Goal: Task Accomplishment & Management: Manage account settings

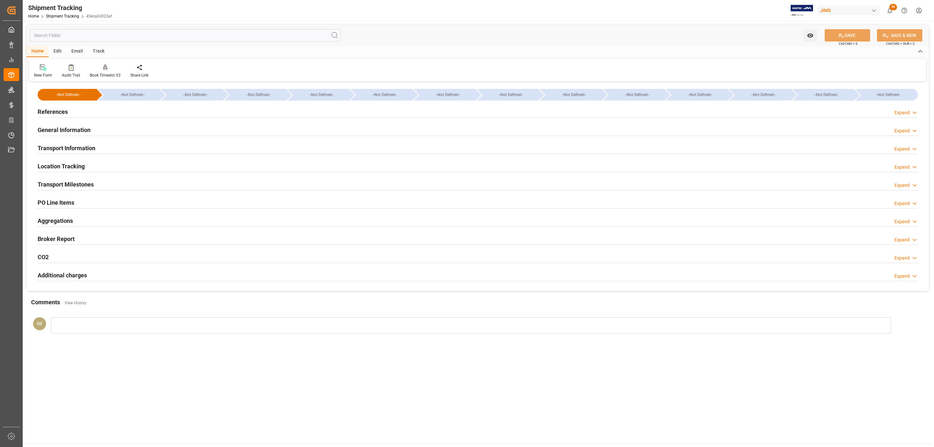
click at [111, 200] on div "PO Line Items Expand" at bounding box center [478, 202] width 881 height 12
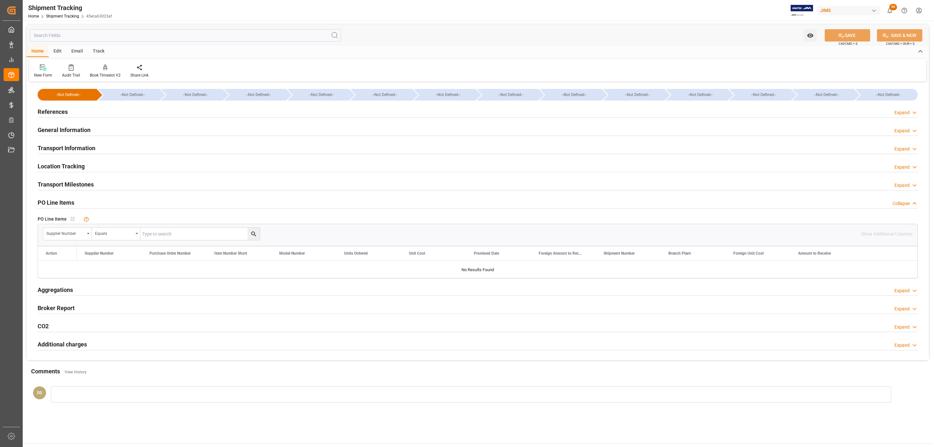
click at [69, 114] on div "References Expand" at bounding box center [478, 111] width 881 height 12
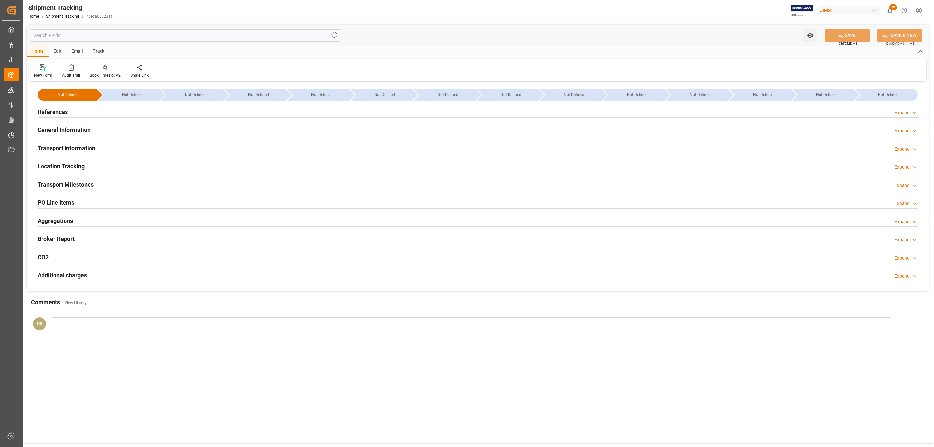
click at [71, 197] on div "PO Line Items" at bounding box center [56, 202] width 37 height 12
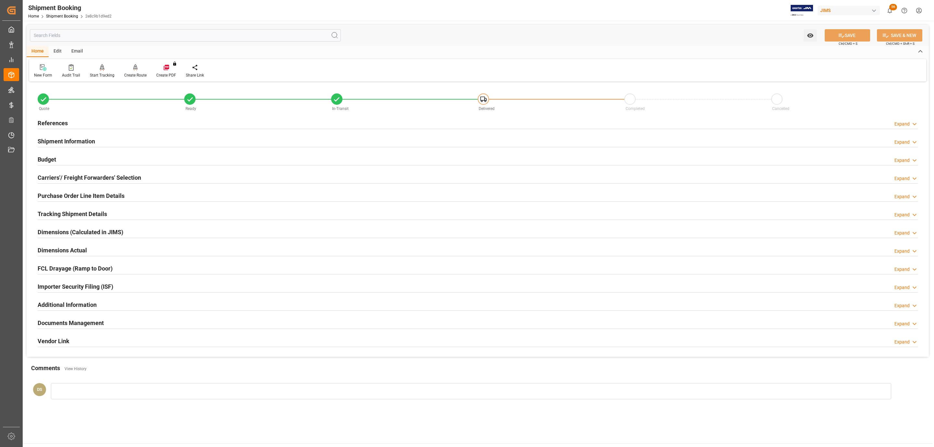
drag, startPoint x: 163, startPoint y: 197, endPoint x: 204, endPoint y: 157, distance: 57.6
click at [163, 197] on div "Purchase Order Line Item Details Expand" at bounding box center [478, 195] width 881 height 12
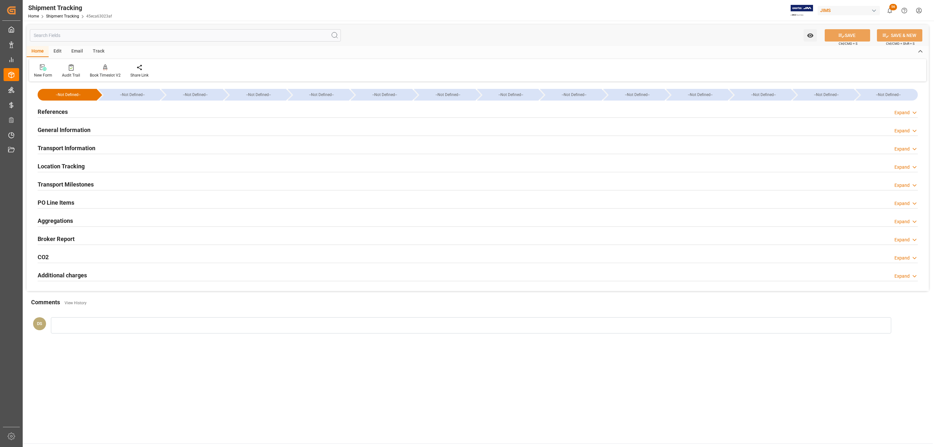
click at [48, 203] on h2 "PO Line Items" at bounding box center [56, 202] width 37 height 9
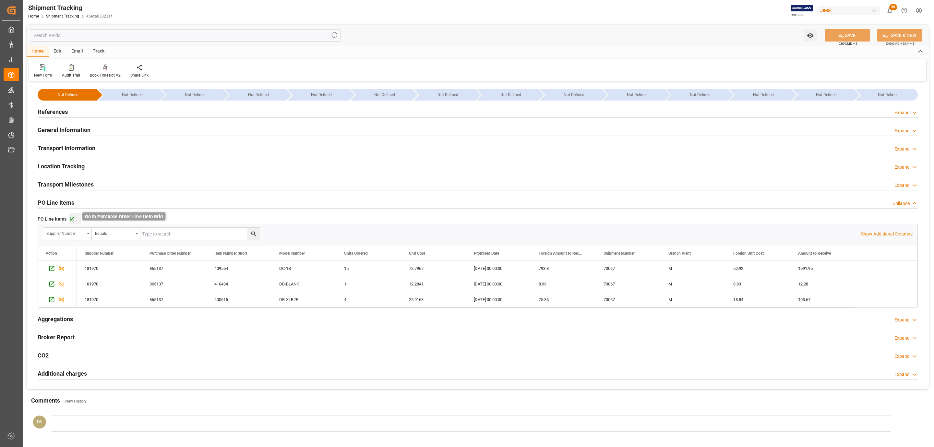
click at [71, 220] on icon "button" at bounding box center [72, 219] width 6 height 6
click at [111, 107] on div "References Expand" at bounding box center [478, 111] width 881 height 12
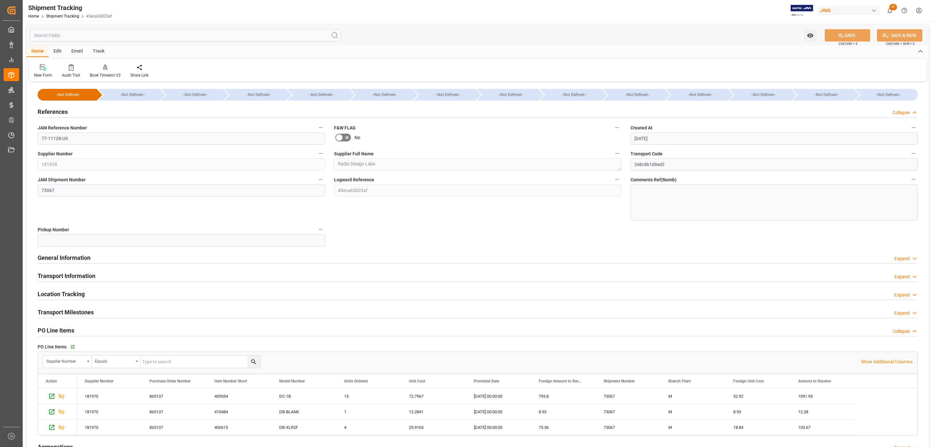
click at [85, 132] on label "JAM Reference Number" at bounding box center [181, 127] width 287 height 9
click at [317, 132] on button "JAM Reference Number" at bounding box center [321, 127] width 8 height 8
click at [85, 132] on div at bounding box center [467, 223] width 934 height 447
click at [79, 138] on input "77-11128-US" at bounding box center [181, 138] width 287 height 12
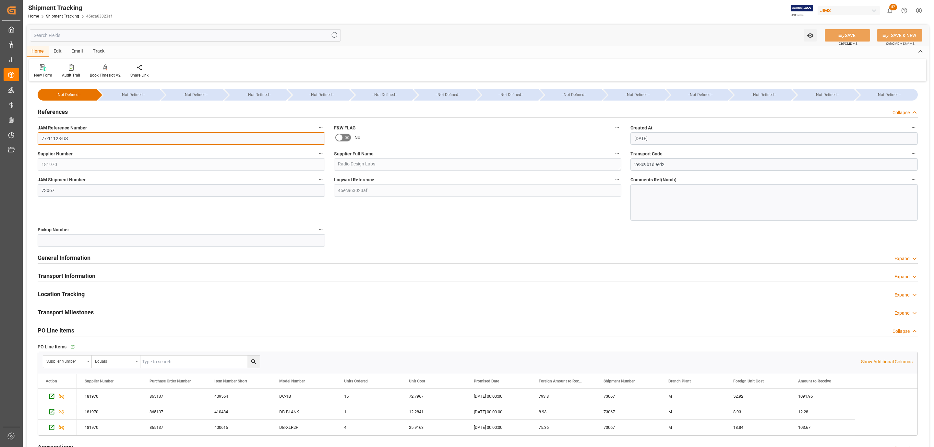
click at [80, 139] on input "77-11128-US" at bounding box center [181, 138] width 287 height 12
click at [74, 272] on h2 "Transport Information" at bounding box center [67, 276] width 58 height 9
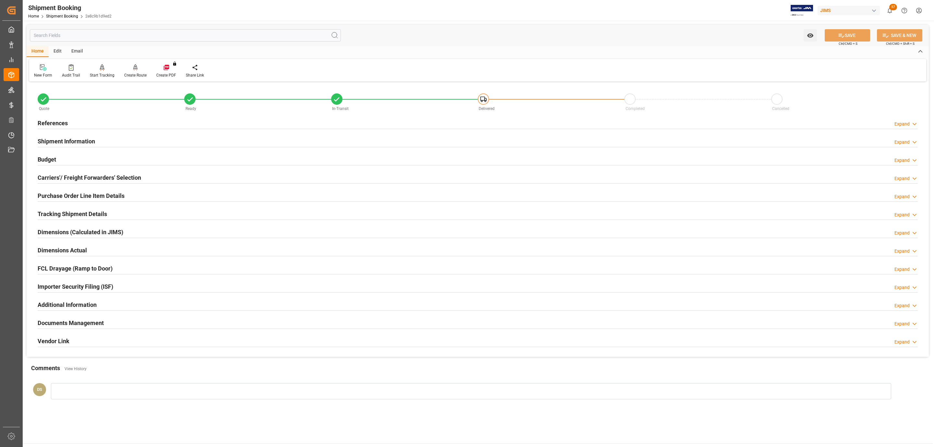
click at [51, 120] on h2 "References" at bounding box center [53, 123] width 30 height 9
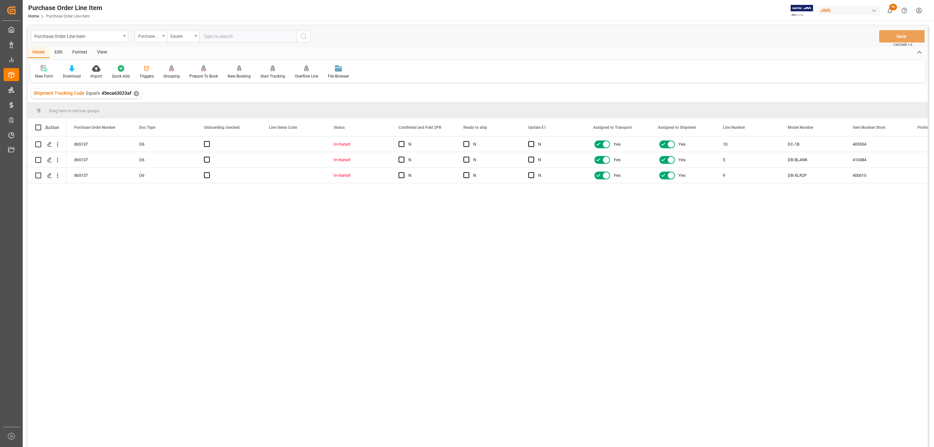
click at [102, 51] on div "View" at bounding box center [102, 52] width 20 height 11
click at [62, 68] on div at bounding box center [73, 68] width 32 height 7
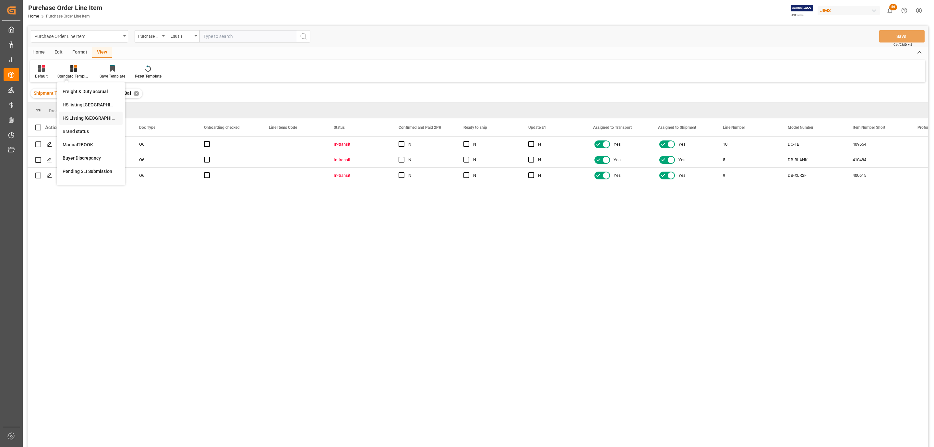
click at [83, 122] on div "HS Listing CANADA" at bounding box center [91, 118] width 57 height 7
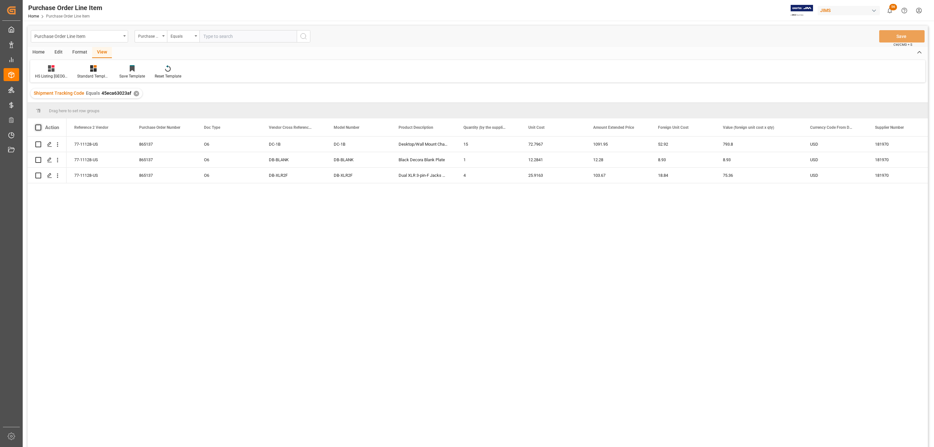
click at [38, 127] on span at bounding box center [38, 128] width 6 height 6
click at [40, 125] on input "checkbox" at bounding box center [40, 125] width 0 height 0
checkbox input "true"
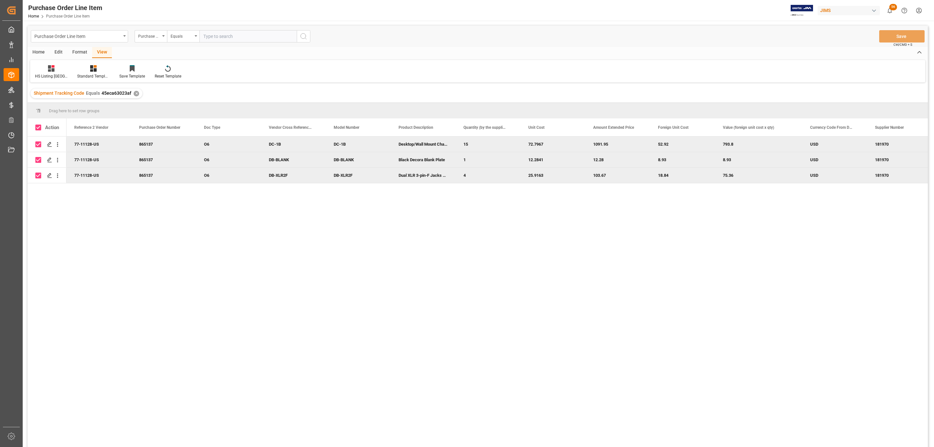
click at [35, 53] on div "Home" at bounding box center [39, 52] width 22 height 11
click at [69, 72] on div "Download" at bounding box center [72, 72] width 28 height 14
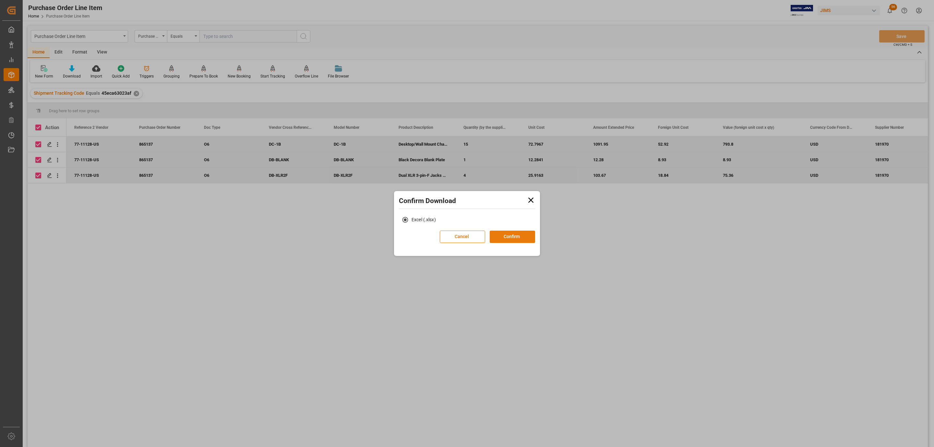
click at [518, 238] on button "Confirm" at bounding box center [512, 237] width 45 height 12
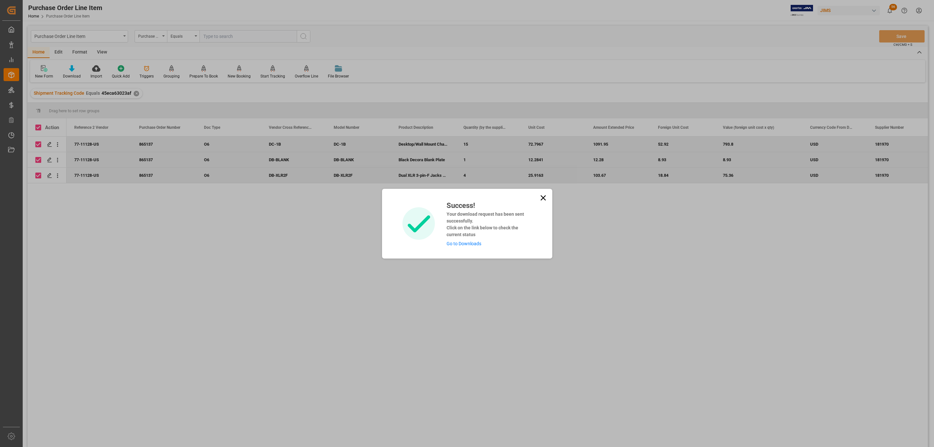
click at [475, 242] on link "Go to Downloads" at bounding box center [464, 243] width 35 height 5
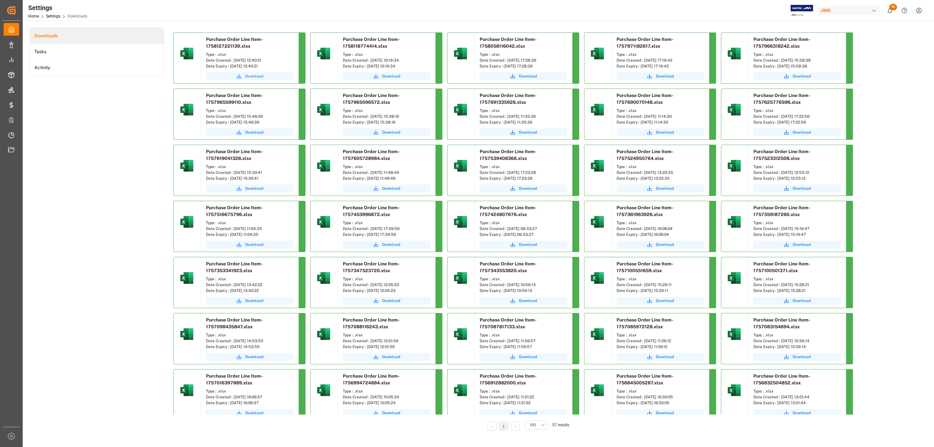
click at [254, 78] on span "Download" at bounding box center [254, 76] width 18 height 6
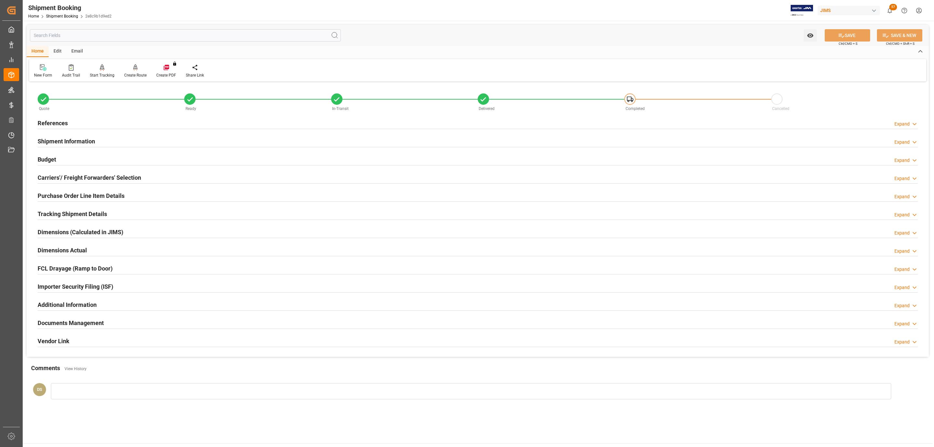
click at [67, 324] on h2 "Documents Management" at bounding box center [71, 323] width 66 height 9
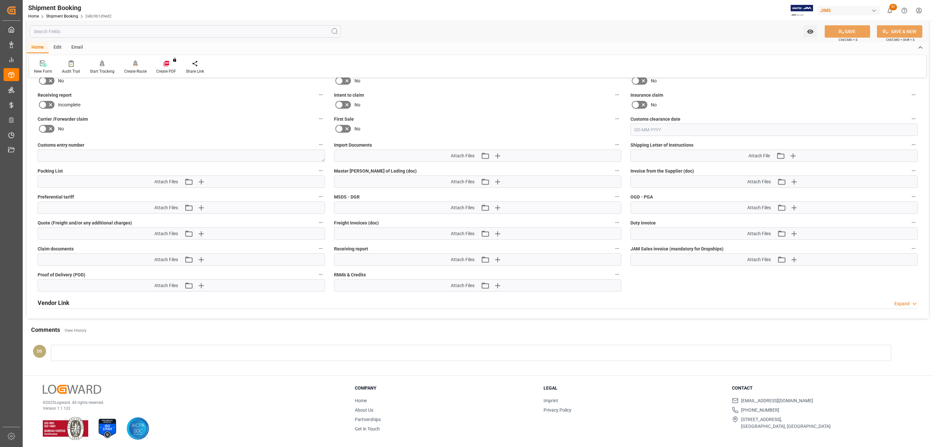
scroll to position [243, 0]
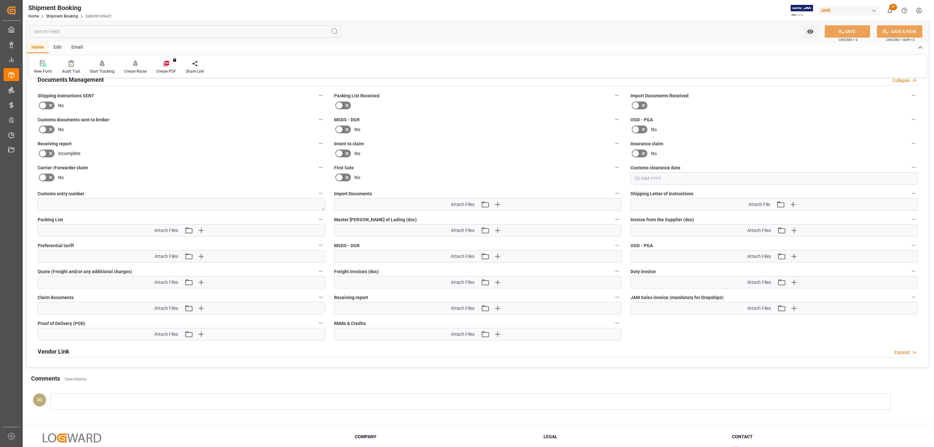
click at [48, 104] on icon at bounding box center [51, 106] width 8 height 8
click at [0, 0] on input "checkbox" at bounding box center [0, 0] width 0 height 0
click at [46, 128] on icon at bounding box center [43, 130] width 8 height 8
click at [0, 0] on input "checkbox" at bounding box center [0, 0] width 0 height 0
click at [500, 203] on icon "button" at bounding box center [498, 204] width 10 height 10
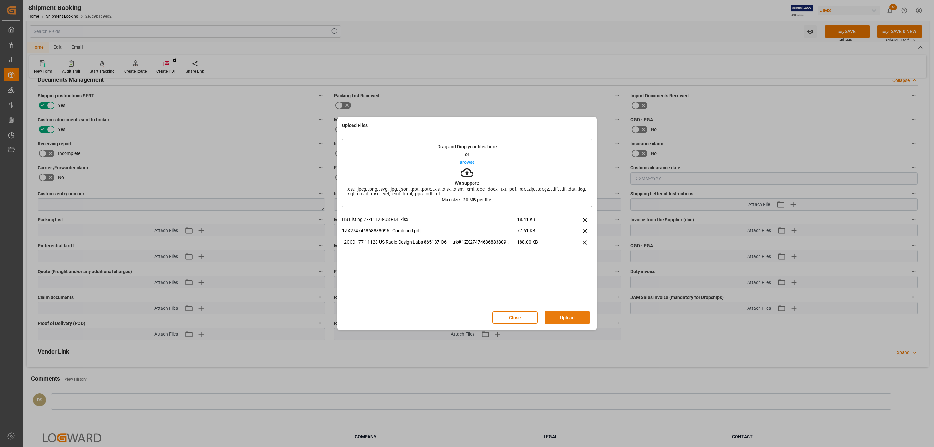
click at [557, 313] on button "Upload" at bounding box center [567, 317] width 45 height 12
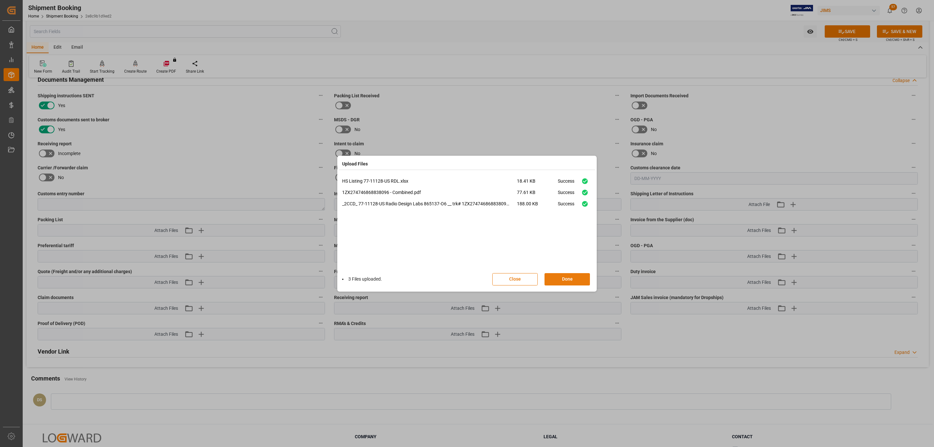
click at [555, 278] on button "Done" at bounding box center [567, 279] width 45 height 12
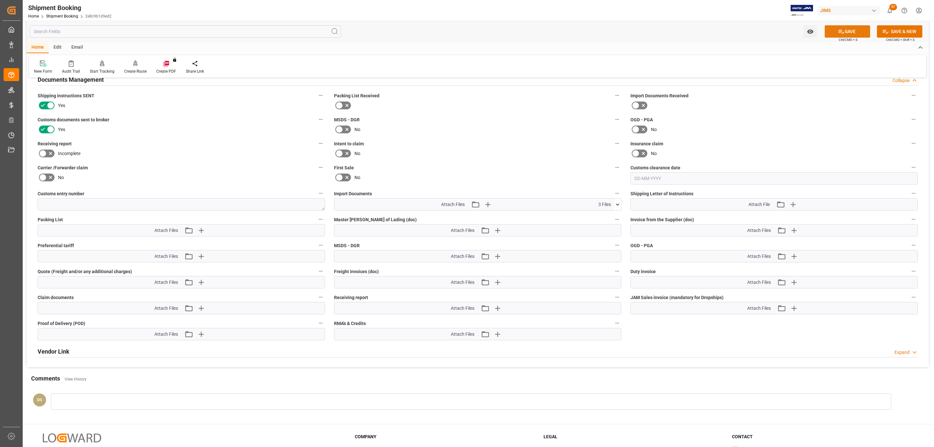
click at [834, 28] on button "SAVE" at bounding box center [847, 31] width 45 height 12
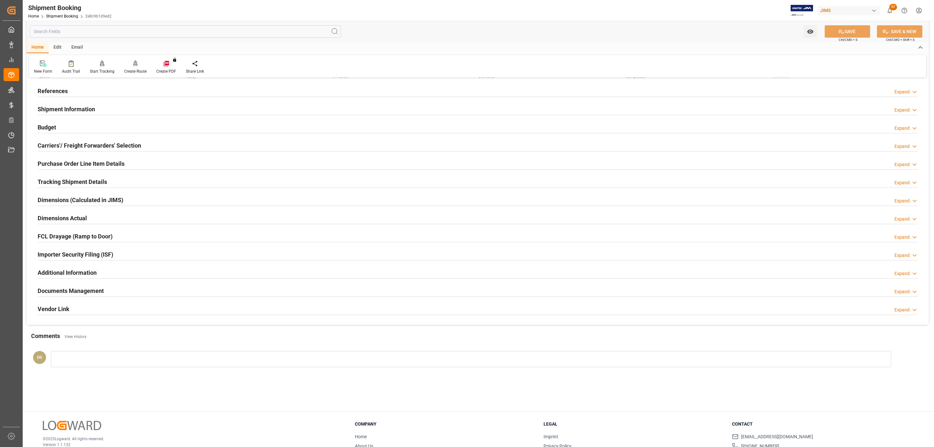
scroll to position [0, 0]
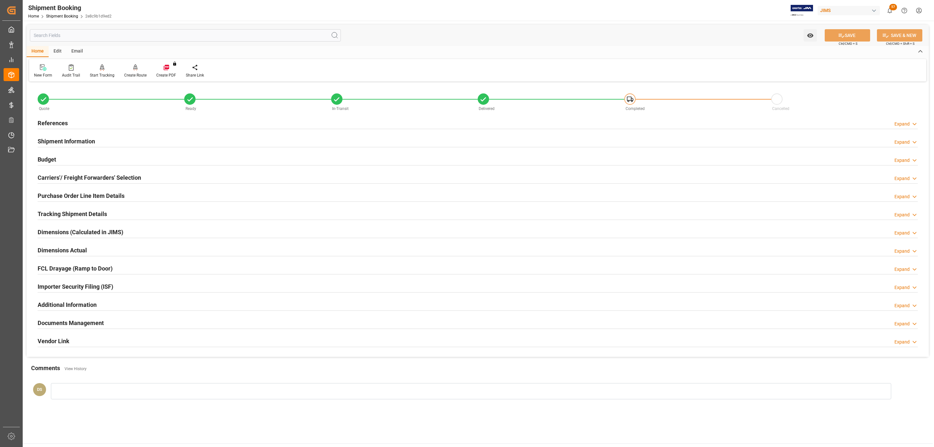
click at [91, 161] on div "Budget Expand" at bounding box center [478, 159] width 881 height 12
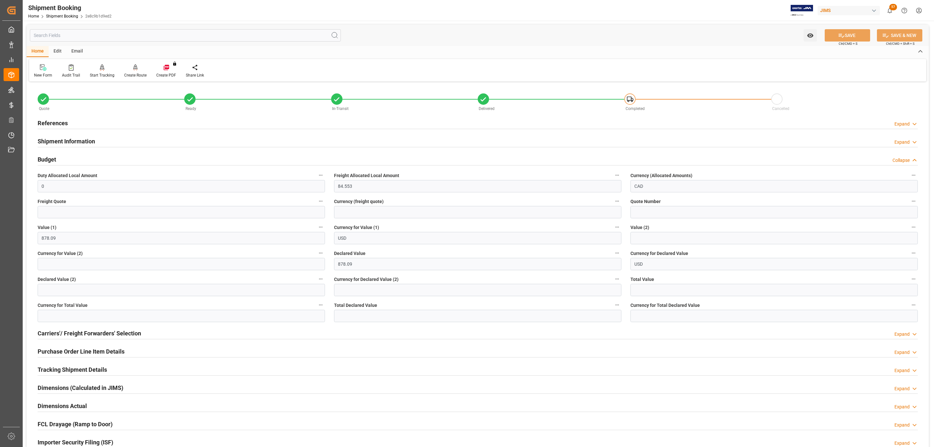
click at [92, 159] on div "Budget Collapse" at bounding box center [478, 159] width 881 height 12
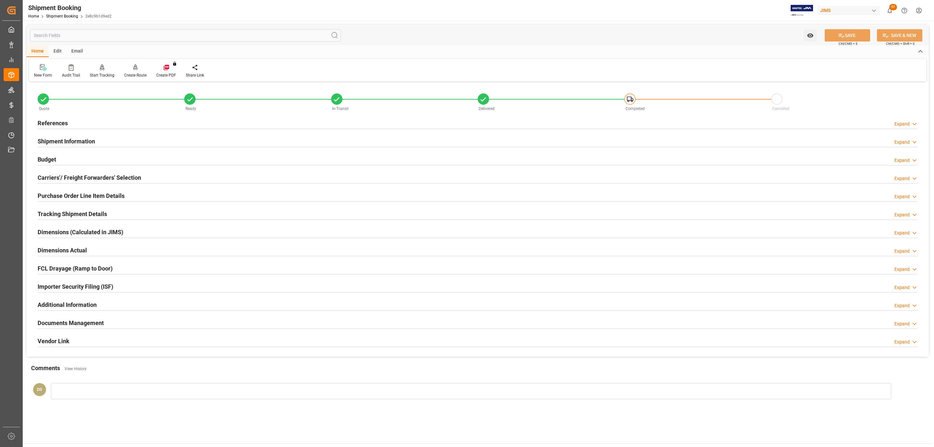
click at [87, 176] on h2 "Carriers'/ Freight Forwarders' Selection" at bounding box center [89, 177] width 103 height 9
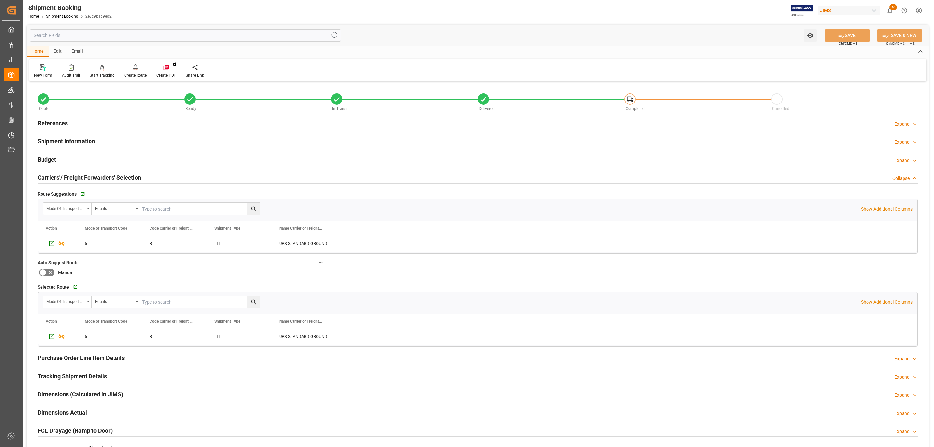
click at [87, 176] on h2 "Carriers'/ Freight Forwarders' Selection" at bounding box center [89, 177] width 103 height 9
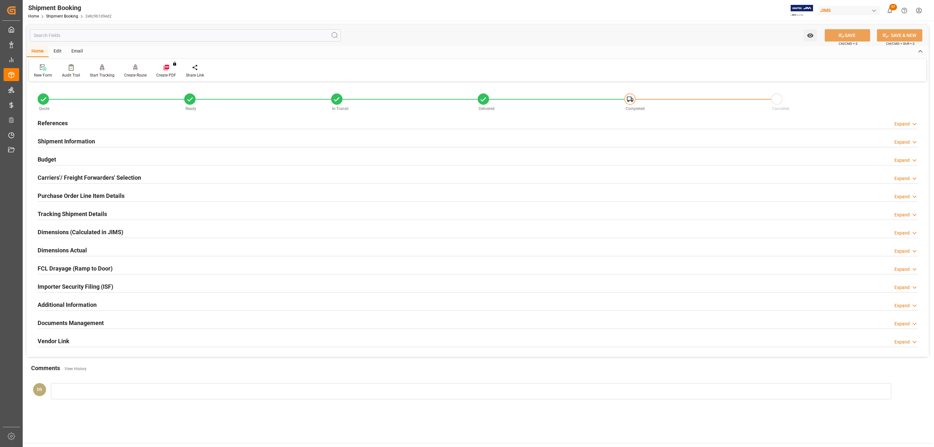
click at [79, 318] on div "Documents Management" at bounding box center [71, 322] width 66 height 12
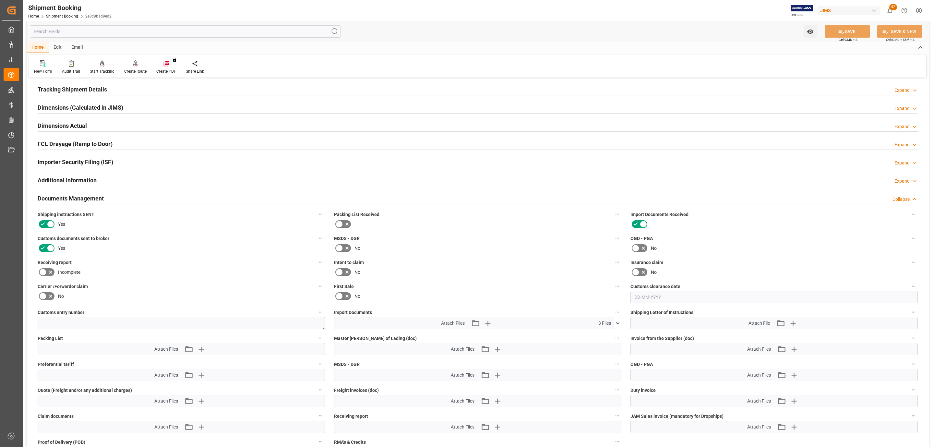
scroll to position [146, 0]
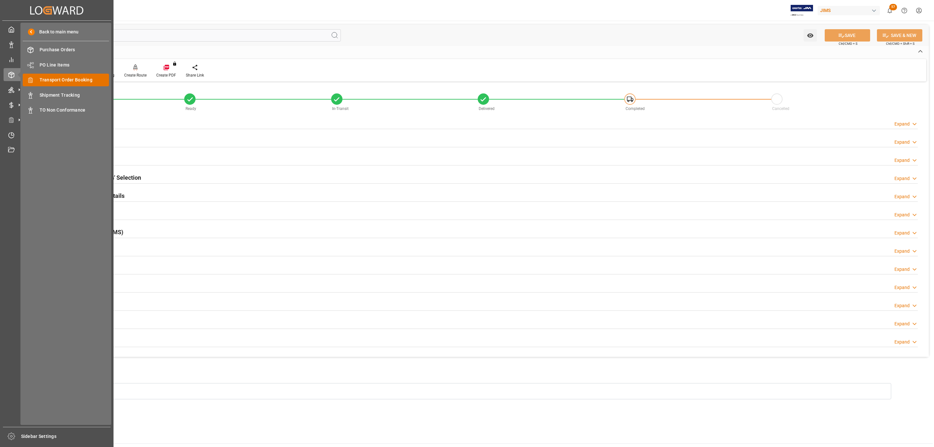
click at [84, 81] on span "Transport Order Booking" at bounding box center [75, 80] width 70 height 7
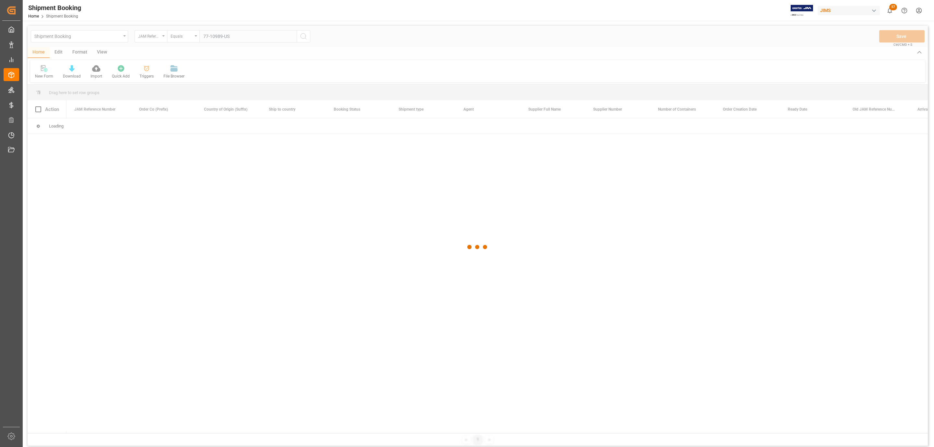
type input "77-10989-US"
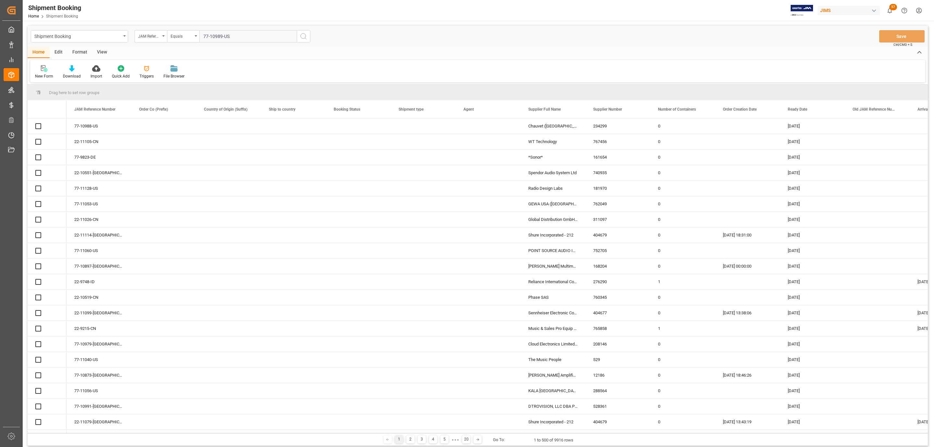
click at [298, 36] on button "search button" at bounding box center [304, 36] width 14 height 12
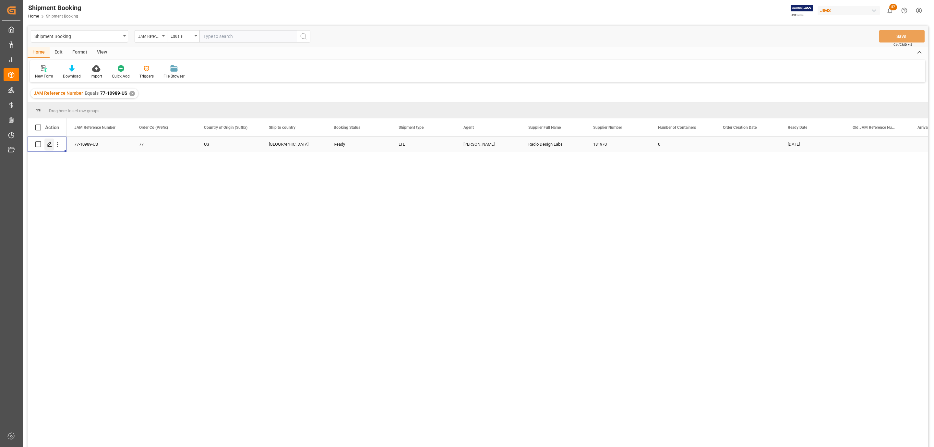
click at [50, 144] on icon "Press SPACE to select this row." at bounding box center [49, 144] width 5 height 5
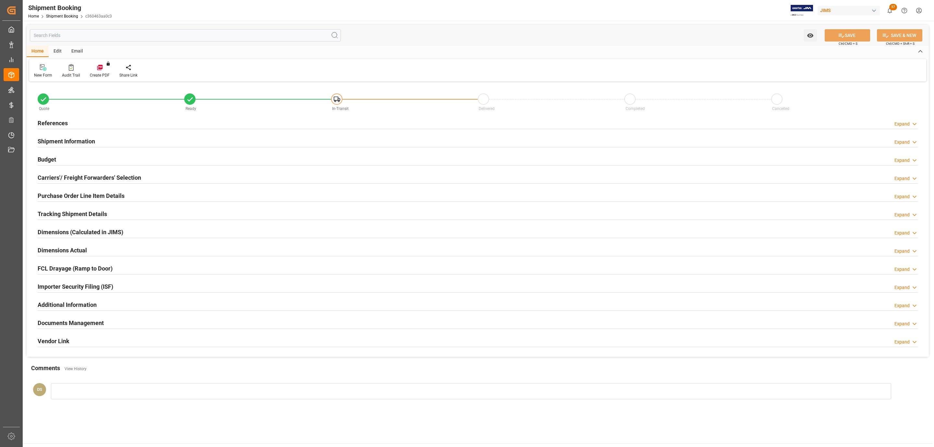
type input "0"
type input "11-09-2025"
click at [81, 160] on div "Budget Expand" at bounding box center [478, 159] width 881 height 12
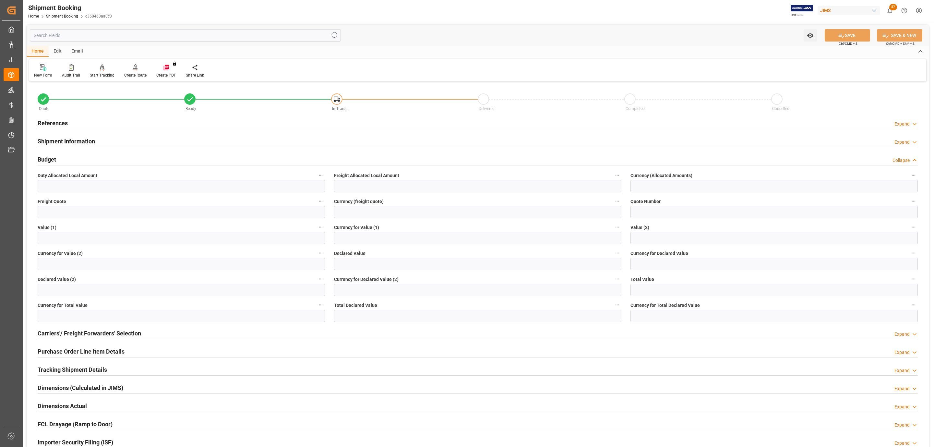
click at [81, 160] on div "Budget Collapse" at bounding box center [478, 159] width 881 height 12
click at [85, 123] on div "References Expand" at bounding box center [478, 122] width 881 height 12
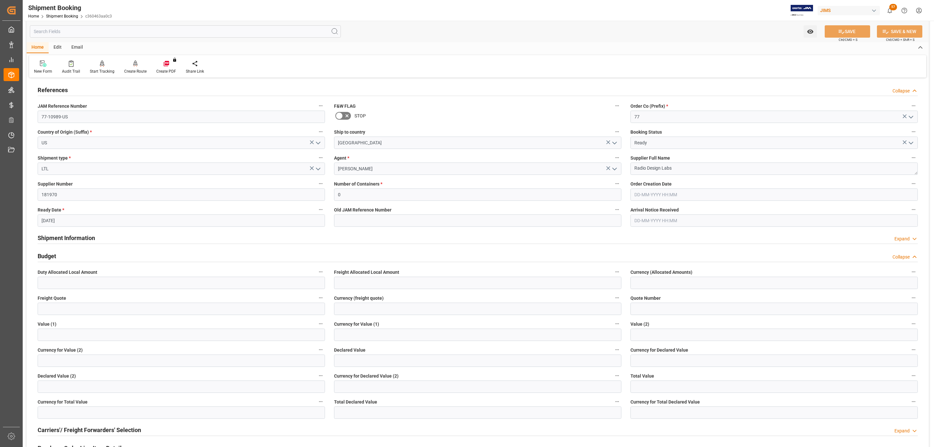
scroll to position [97, 0]
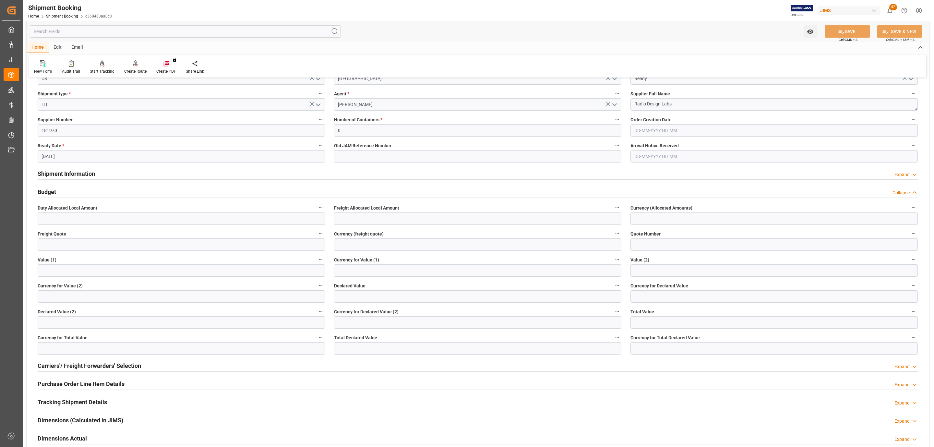
click at [57, 191] on div "Budget Collapse" at bounding box center [478, 191] width 881 height 12
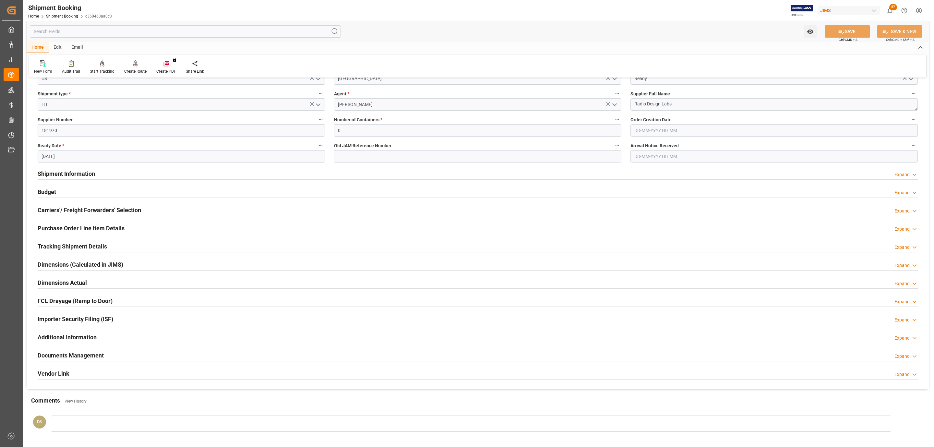
scroll to position [0, 0]
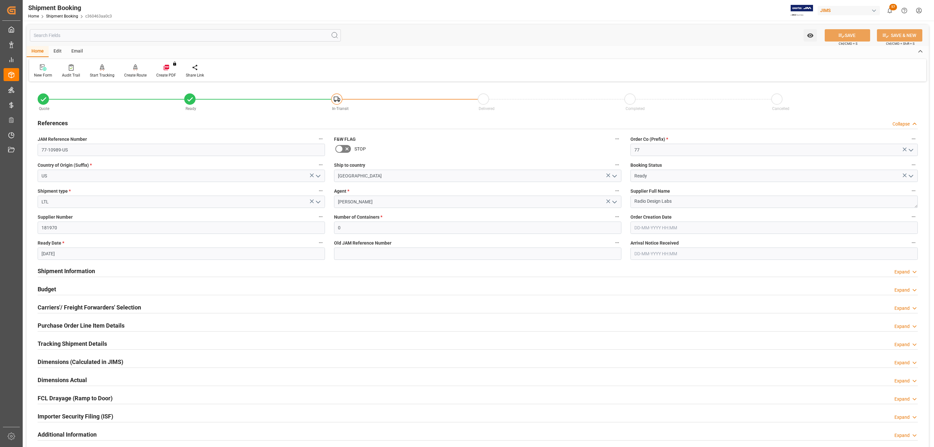
click at [69, 121] on div "References Collapse" at bounding box center [478, 122] width 881 height 12
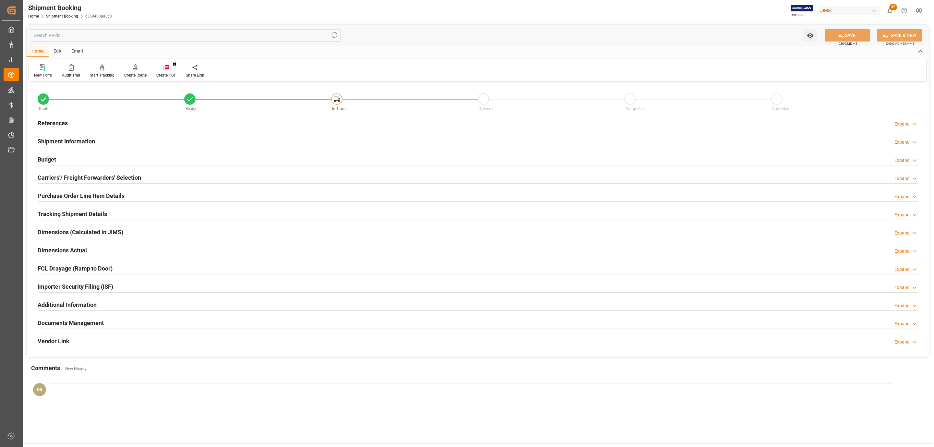
click at [69, 176] on h2 "Carriers'/ Freight Forwarders' Selection" at bounding box center [89, 177] width 103 height 9
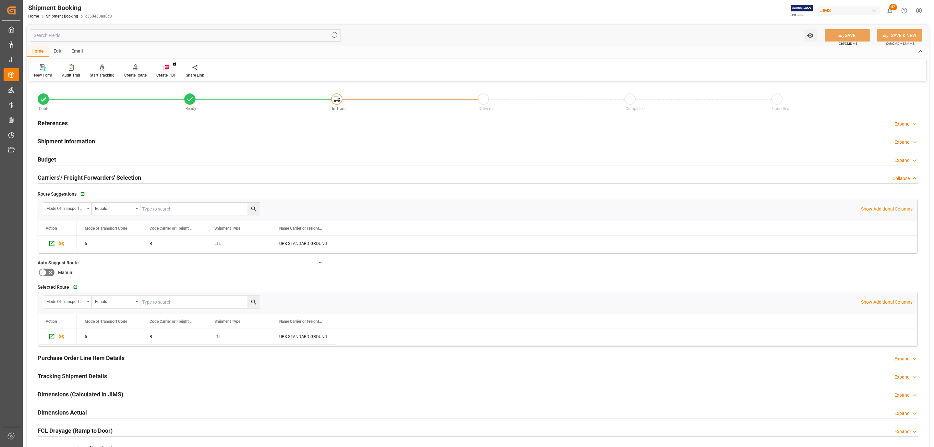
click at [69, 176] on h2 "Carriers'/ Freight Forwarders' Selection" at bounding box center [89, 177] width 103 height 9
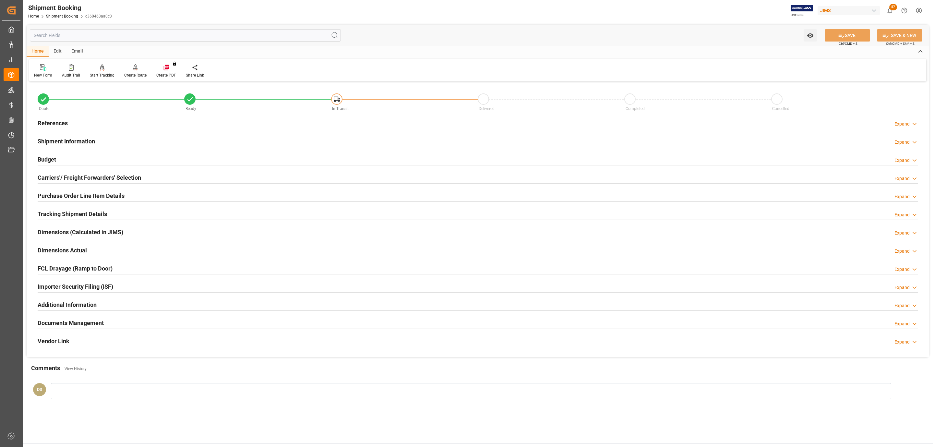
click at [67, 215] on h2 "Tracking Shipment Details" at bounding box center [72, 214] width 69 height 9
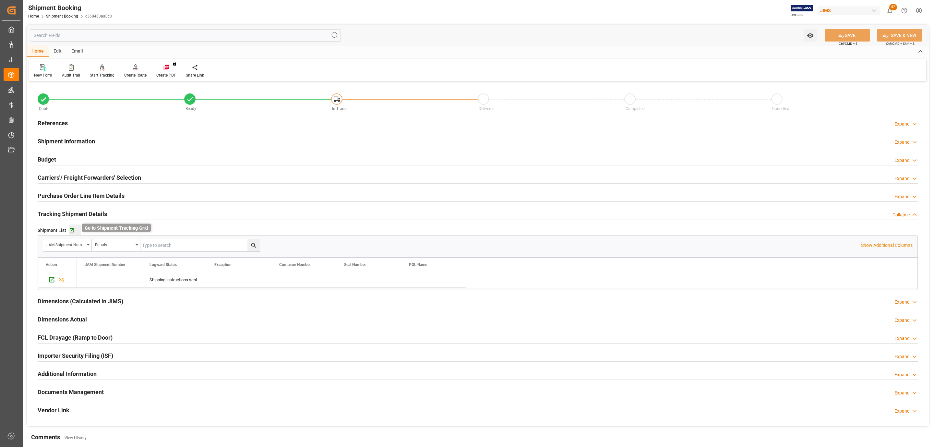
click at [72, 232] on icon "button" at bounding box center [72, 231] width 6 height 6
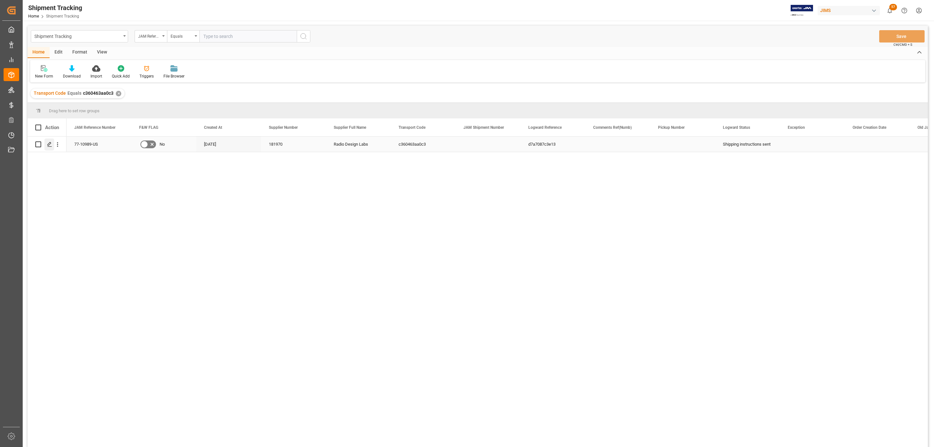
click at [48, 147] on div "Press SPACE to select this row." at bounding box center [49, 145] width 10 height 12
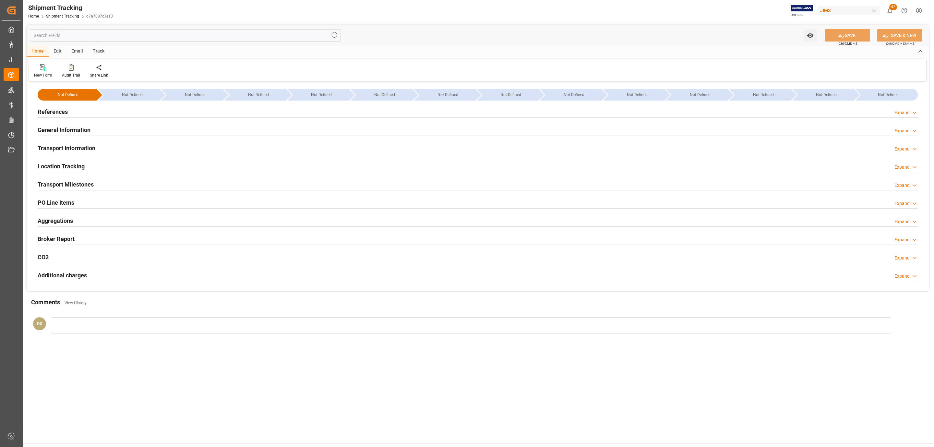
type input "[DATE]"
click at [127, 111] on div "References Expand" at bounding box center [478, 111] width 881 height 12
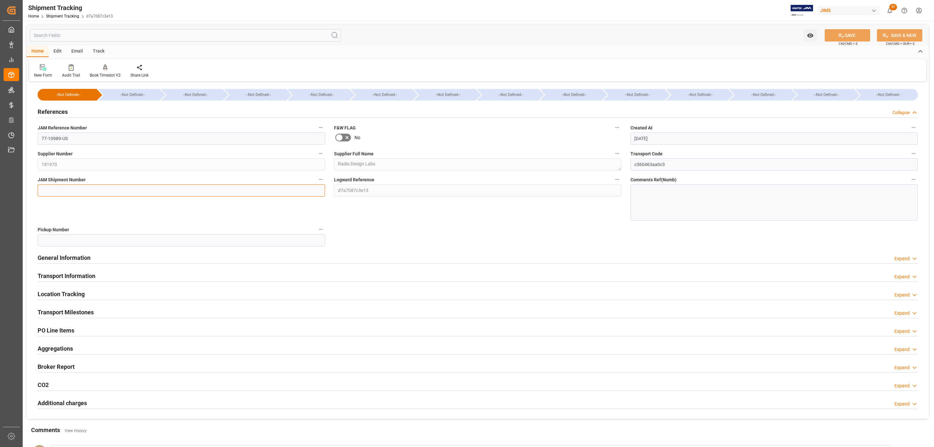
click at [67, 189] on input at bounding box center [181, 190] width 287 height 12
paste input "73071"
type input "73071"
click at [854, 31] on button "SAVE" at bounding box center [847, 35] width 45 height 12
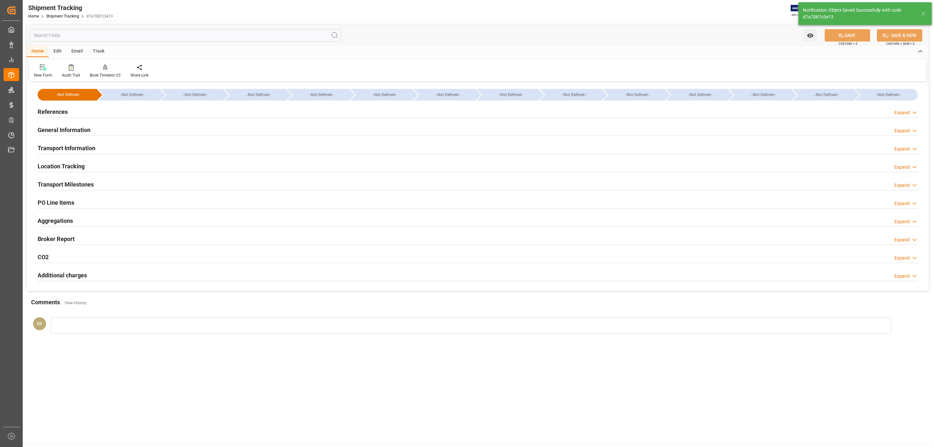
click at [74, 185] on h2 "Transport Milestones" at bounding box center [66, 184] width 56 height 9
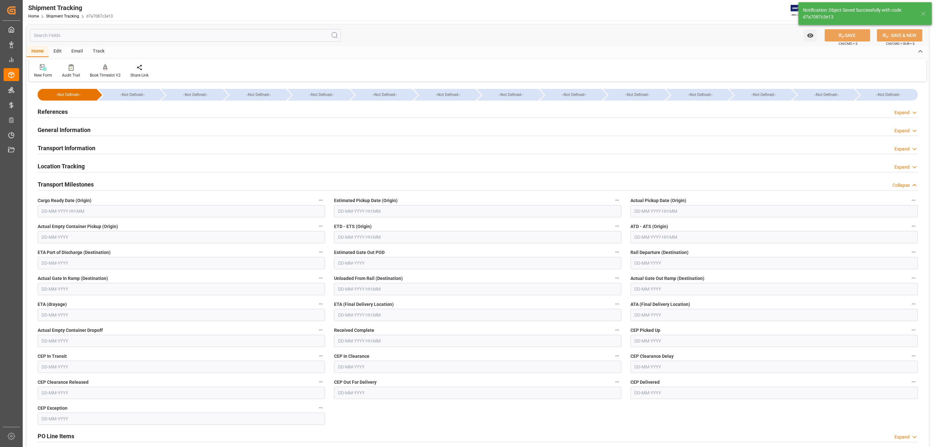
click at [59, 215] on input "text" at bounding box center [181, 211] width 287 height 12
click at [59, 265] on span "9" at bounding box center [59, 264] width 2 height 5
type input "[DATE] 00:00"
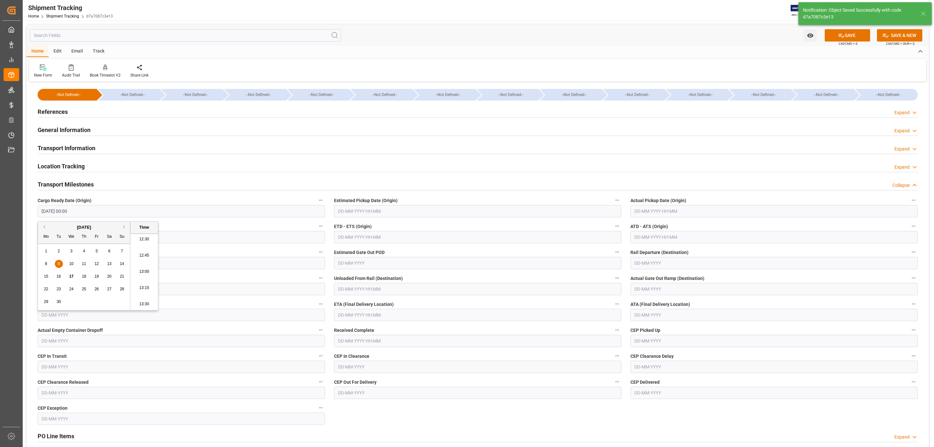
click at [395, 211] on input "text" at bounding box center [477, 211] width 287 height 12
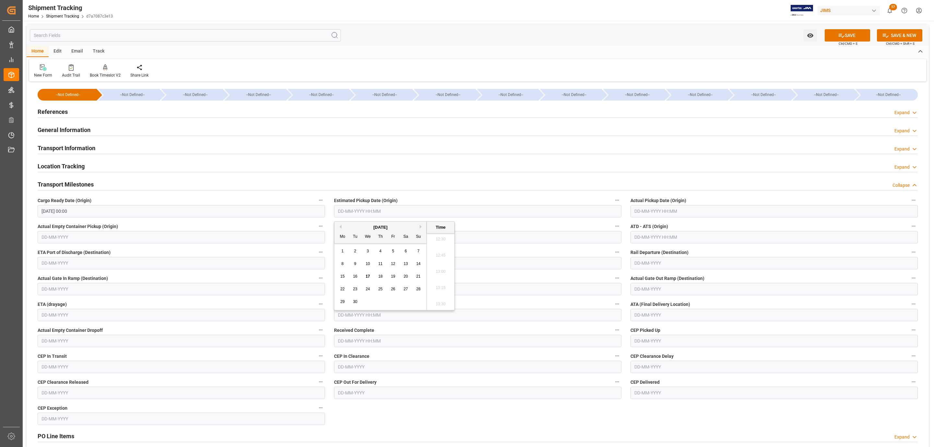
click at [378, 265] on span "11" at bounding box center [380, 264] width 4 height 5
type input "[DATE] 00:00"
click at [661, 209] on input "text" at bounding box center [774, 211] width 287 height 12
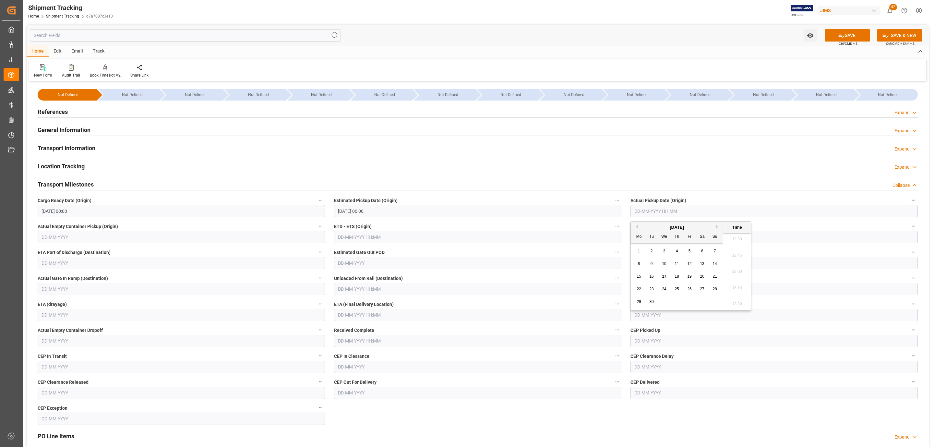
click at [675, 261] on div "11" at bounding box center [677, 264] width 8 height 8
type input "11-09-2025 00:00"
click at [358, 316] on input "text" at bounding box center [477, 315] width 287 height 12
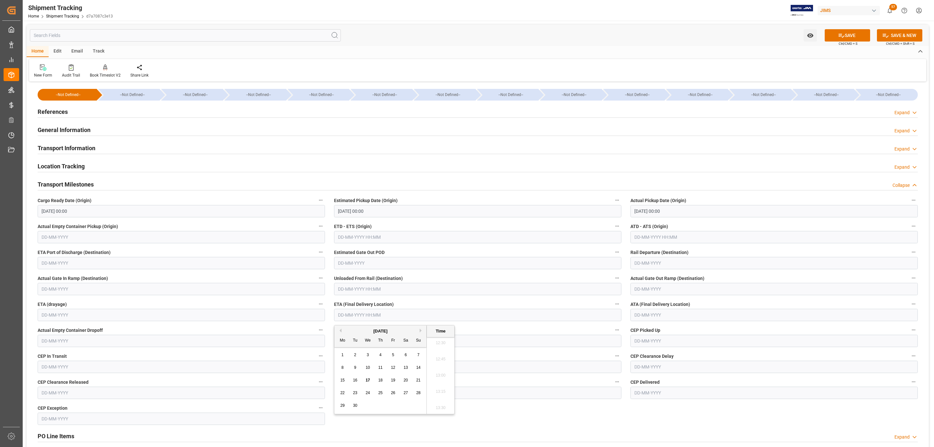
click at [379, 380] on span "18" at bounding box center [380, 380] width 4 height 5
type input "[DATE] 00:00"
click at [858, 33] on button "SAVE" at bounding box center [847, 35] width 45 height 12
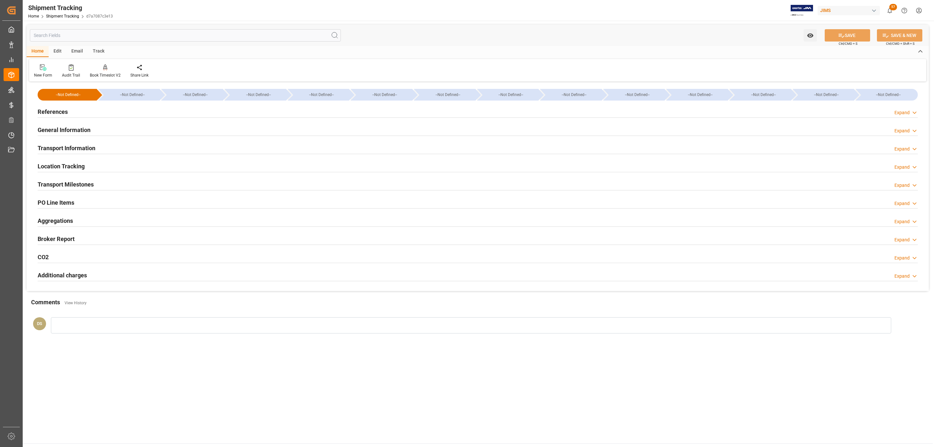
click at [67, 149] on h2 "Transport Information" at bounding box center [67, 148] width 58 height 9
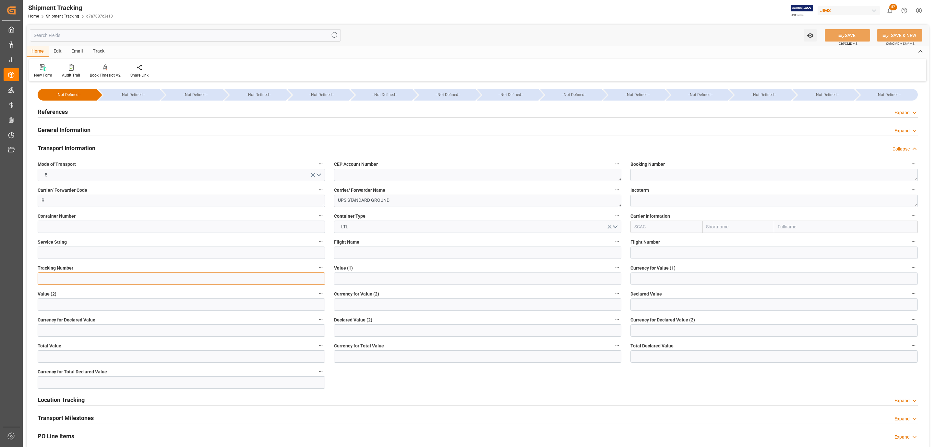
click at [63, 281] on input at bounding box center [181, 279] width 287 height 12
paste input "1ZX274746869320633"
type input "1ZX274746869320633"
click at [654, 307] on input "text" at bounding box center [774, 304] width 287 height 12
type input "1227.26"
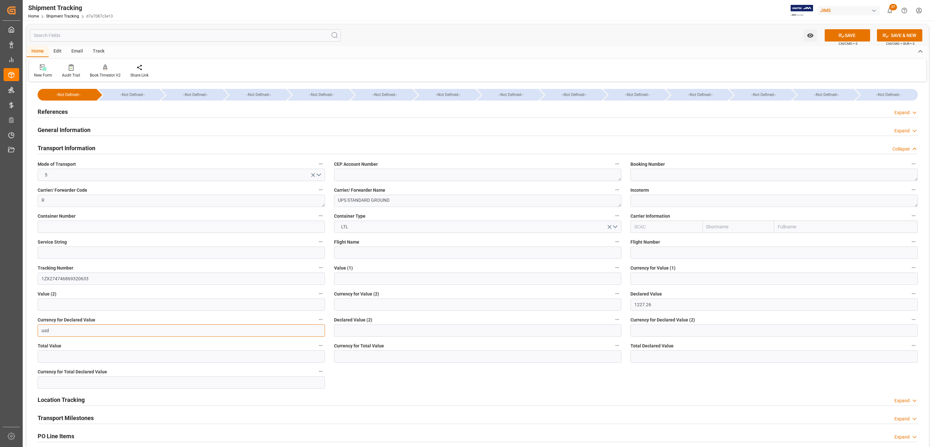
type input "USD"
click at [839, 33] on icon at bounding box center [841, 35] width 7 height 7
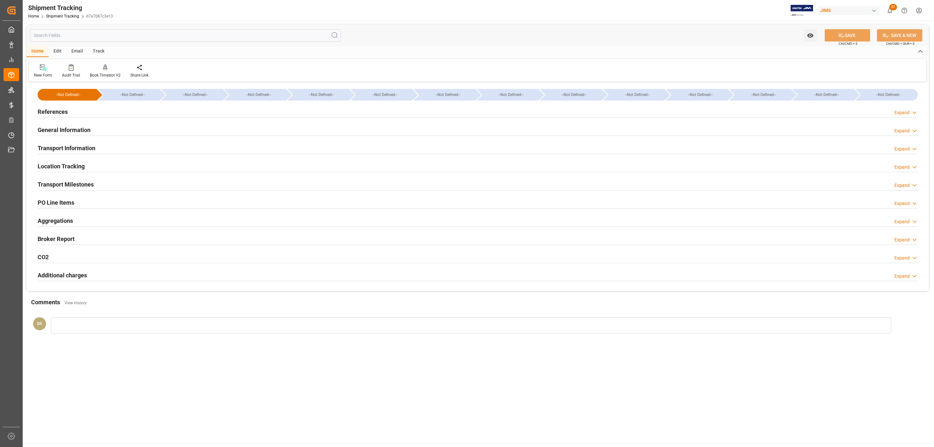
click at [134, 178] on div "Transport Milestones Expand" at bounding box center [478, 184] width 881 height 12
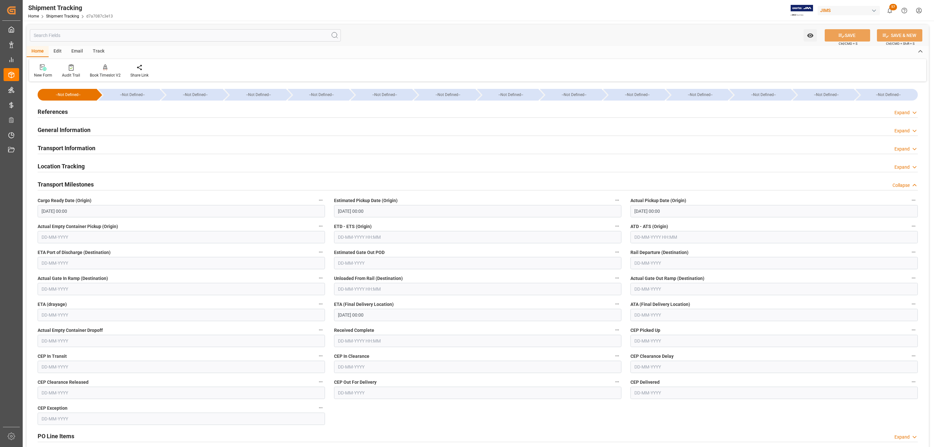
click at [104, 129] on div "General Information Expand" at bounding box center [478, 129] width 881 height 12
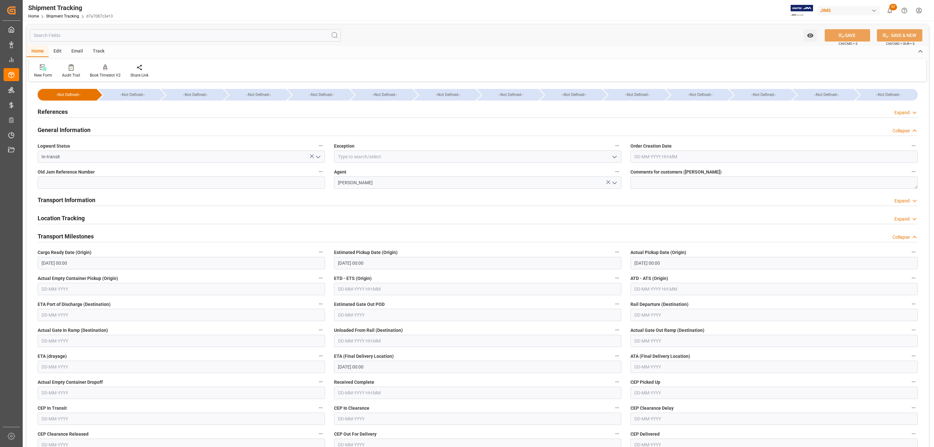
click at [103, 128] on div "General Information Collapse" at bounding box center [478, 129] width 881 height 12
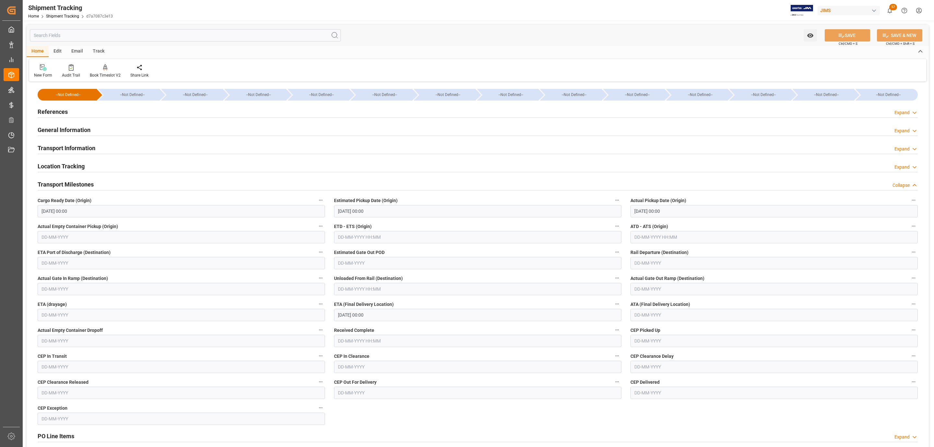
click at [91, 139] on div "Transport Information Expand" at bounding box center [478, 148] width 890 height 18
click at [87, 184] on h2 "Transport Milestones" at bounding box center [66, 184] width 56 height 9
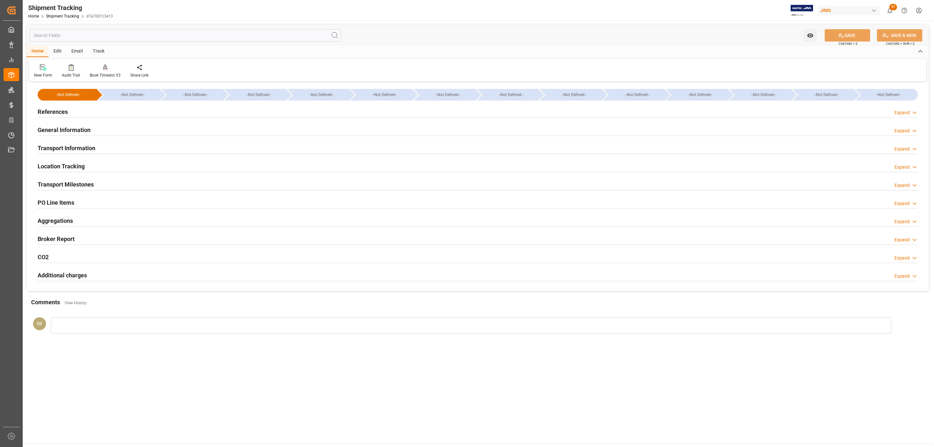
click at [87, 143] on div "Transport Information" at bounding box center [67, 147] width 58 height 12
